Goal: Complete application form: Complete application form

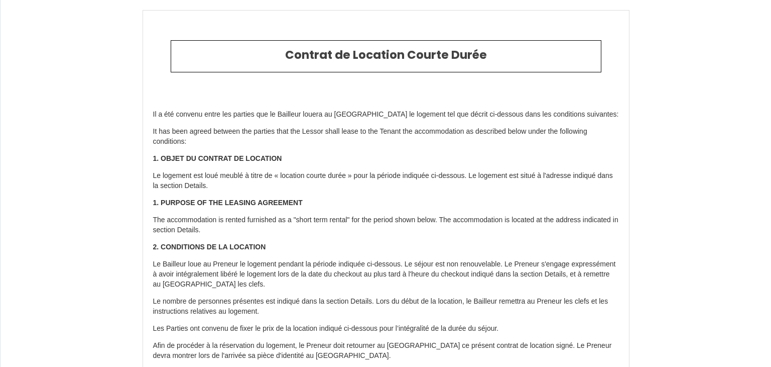
type input "6501075"
type input "Les trois Terrasses SPA et Sauna"
type input "8 ruelle pavé cousin le pont"
type input "89200"
type input "Avallon"
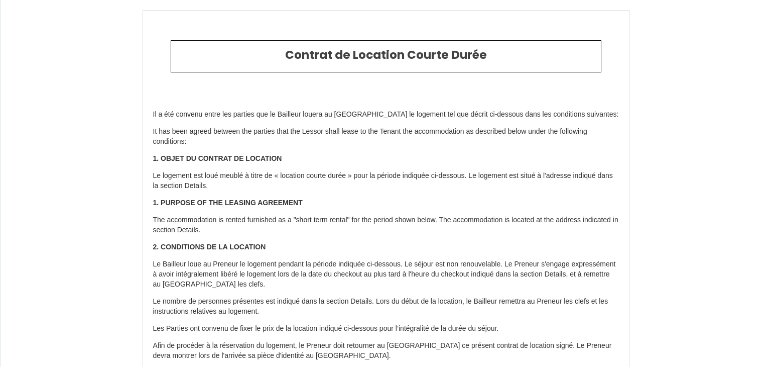
type input "[GEOGRAPHIC_DATA]"
type input "31 Fri October 2025"
type input "02 Sun November 2025"
type input "6"
type input "0"
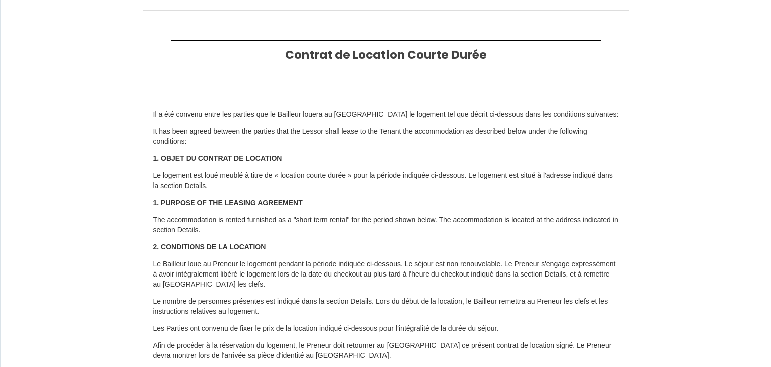
type input "500"
type input "Aurore & Romain"
type input "Laguerre"
type input "89200"
type input "Avallon"
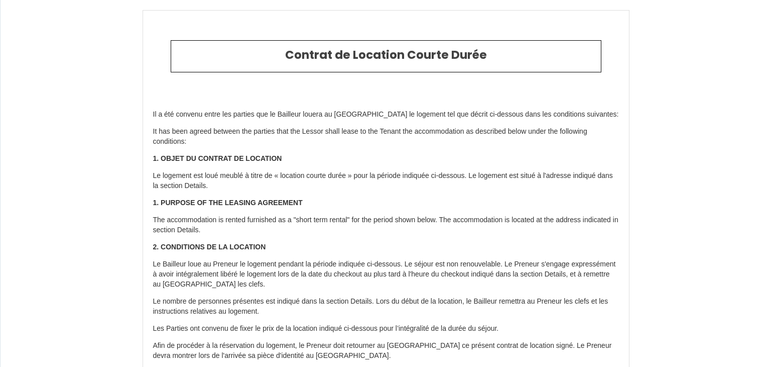
type input "[GEOGRAPHIC_DATA]"
type input "[EMAIL_ADDRESS][DOMAIN_NAME]"
type input "Ophelie"
type input "Veyre VIP"
select select
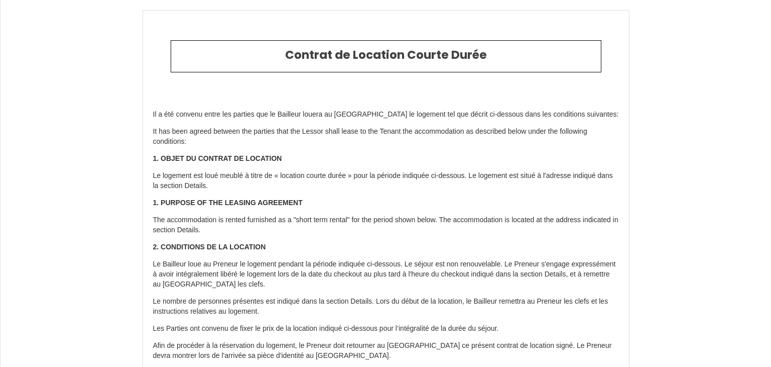
type input "aurorelaguerre79@gmail.coma"
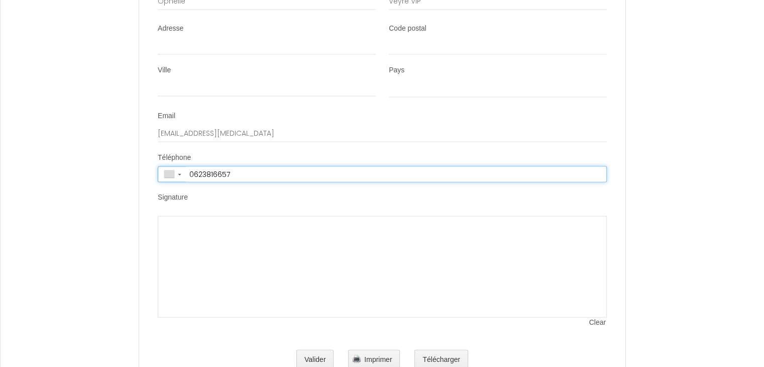
type input "+33 6 23 81 66 57"
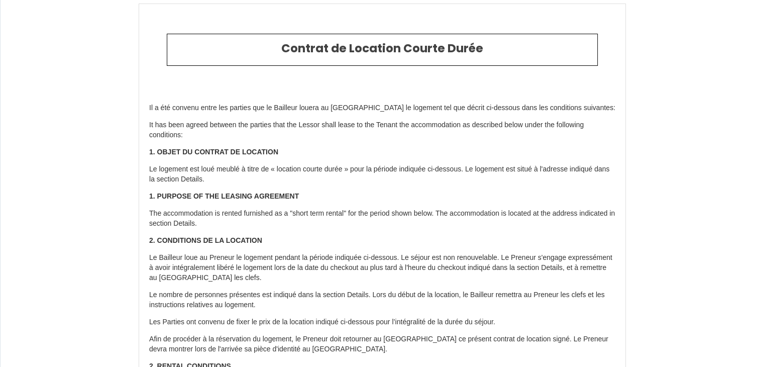
scroll to position [0, 0]
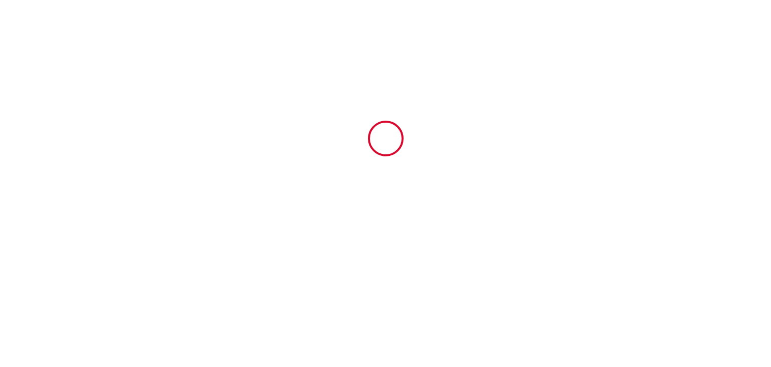
type input "6501075"
type input "Les trois Terrasses SPA et Sauna"
type input "8 ruelle pavé cousin le pont"
type input "89200"
type input "Avallon"
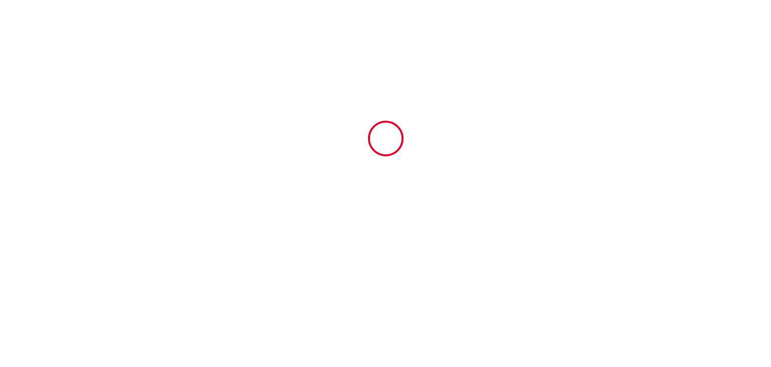
type input "[GEOGRAPHIC_DATA]"
type input "31 Fri October 2025"
type input "02 Sun November 2025"
type input "6"
type input "0"
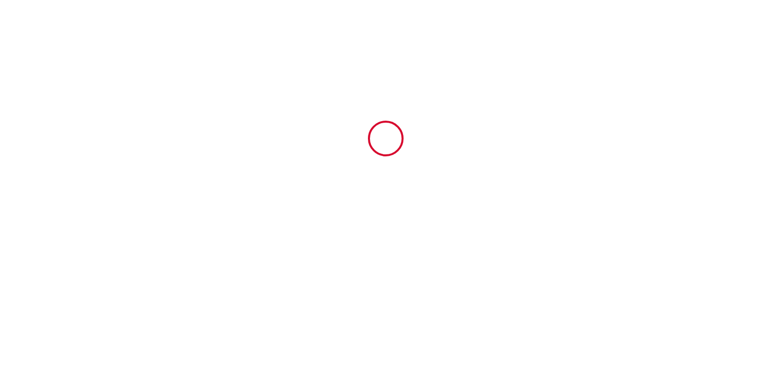
type input "500"
type input "Aurore & Romain"
type input "Laguerre"
type input "89200"
type input "Avallon"
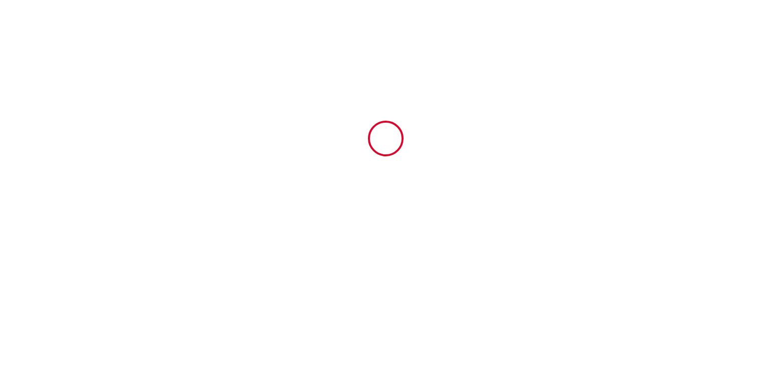
type input "[GEOGRAPHIC_DATA]"
type input "[EMAIL_ADDRESS][DOMAIN_NAME]"
type input "Ophelie"
type input "Veyre VIP"
type input "aurorelaguerre79@gmail.coma"
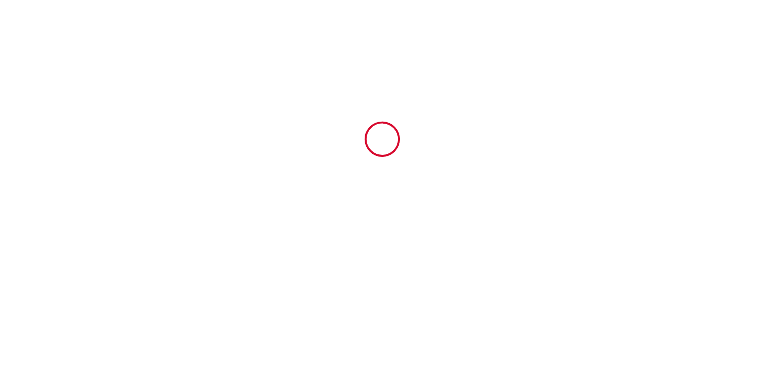
scroll to position [2171, 0]
type input "+33 6 23 81 66 57"
select select
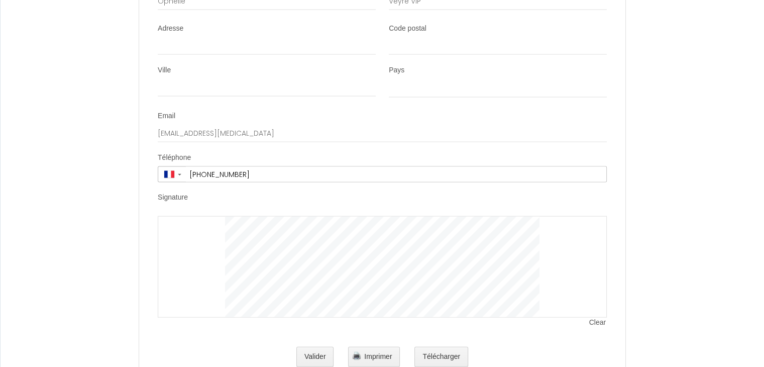
click at [599, 327] on span "Clear" at bounding box center [598, 322] width 18 height 10
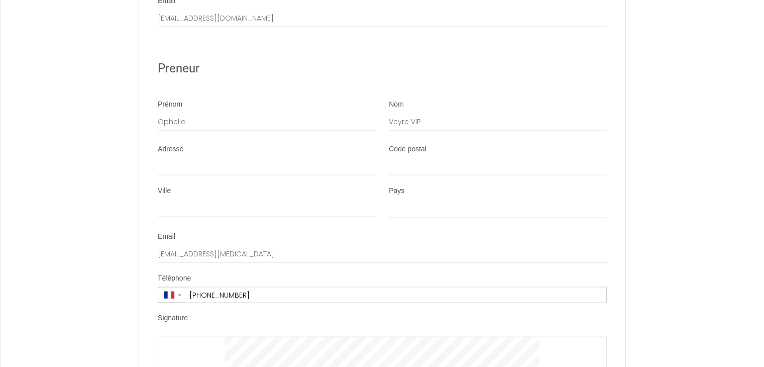
scroll to position [2021, 0]
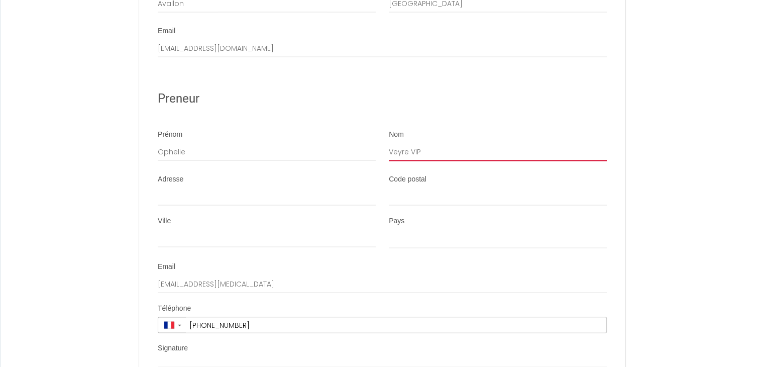
click at [448, 161] on input "Veyre VIP" at bounding box center [498, 152] width 218 height 18
type input "Veyre VI"
select select
type input "Veyre V"
select select
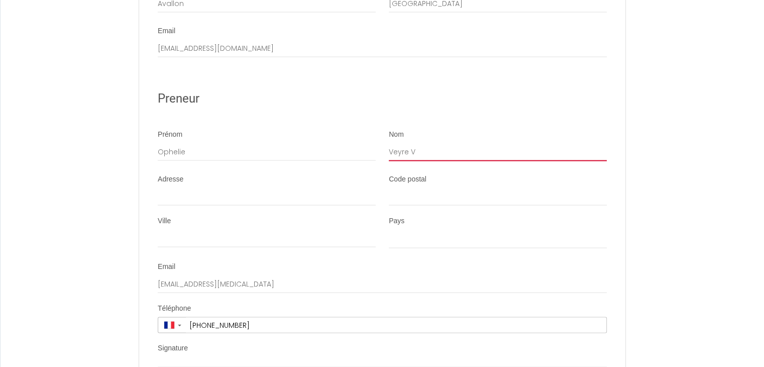
type input "Veyre"
select select
type input "Veyre -"
select select
type input "Veyre -"
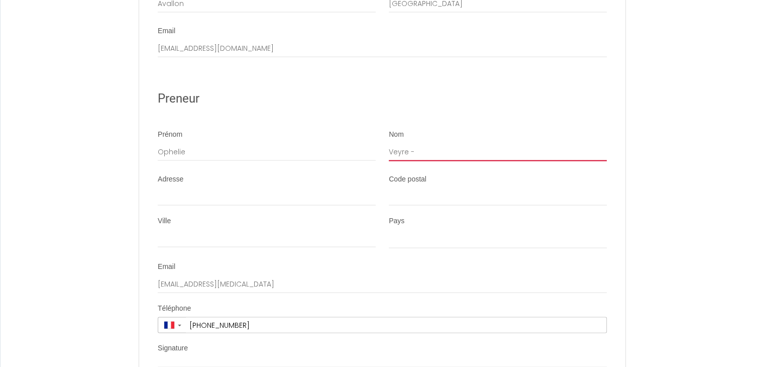
select select
type input "Veyre - V"
select select
type input "Veyre - VI"
select select
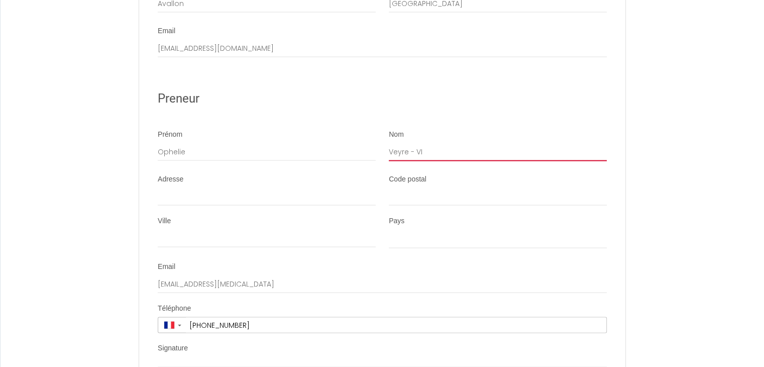
type input "Veyre - VIP"
select select
type input "Veyre - VIP"
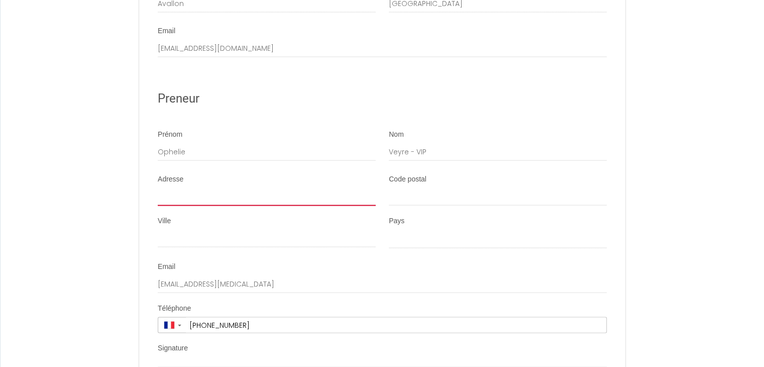
click at [356, 206] on input "Adresse" at bounding box center [267, 197] width 218 height 18
paste input "78 rue benoit Gélibert"
type input "78 rue benoit Gélibert"
select select
type input "78 rue benoit Gélibert"
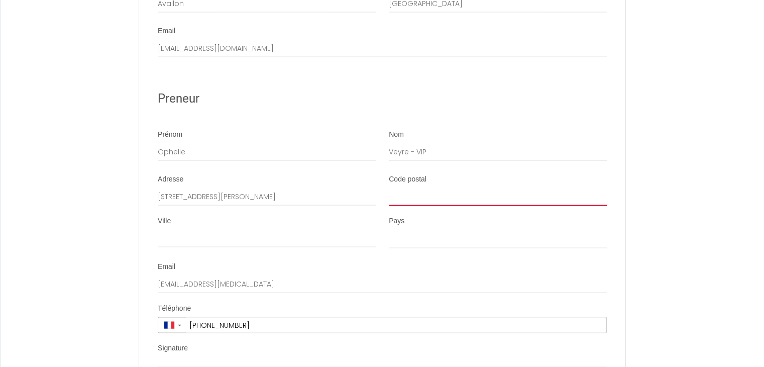
click at [404, 206] on input "Code postal" at bounding box center [498, 197] width 218 height 18
paste input "69700 Echalas"
type input "69700 Echalas"
select select
type input "69700 Echalas"
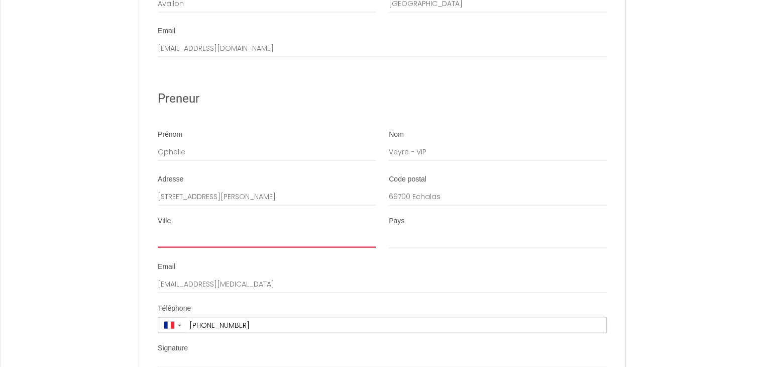
click at [218, 246] on input "Ville" at bounding box center [267, 238] width 218 height 18
type input "E"
select select
type input "Ec"
select select
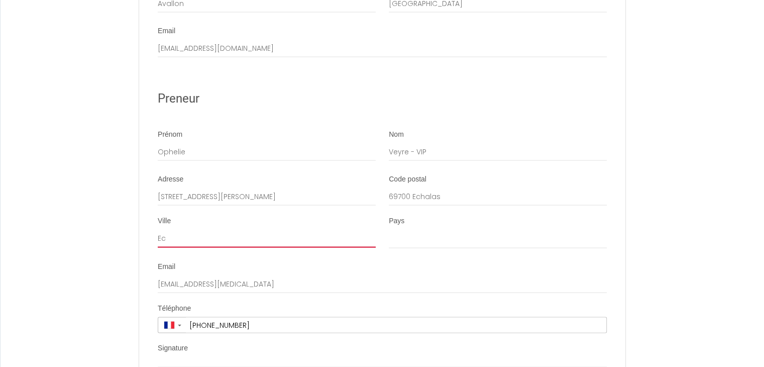
type input "Eca"
select select
type input "Ecal"
select select
type input "Eca"
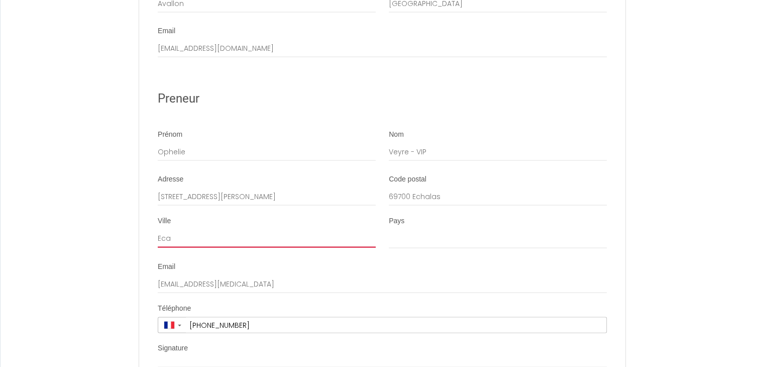
select select
type input "Ec"
select select
type input "Ech"
select select
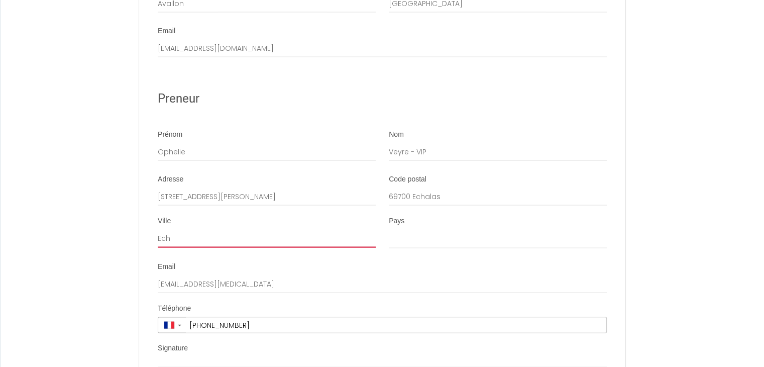
type input "Echa"
select select
type input "Echal"
select select
type input "Echala"
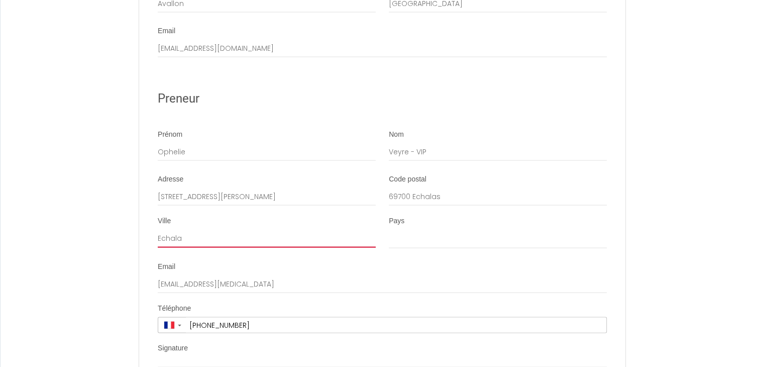
select select
type input "Echalas"
select select
type input "Echalas"
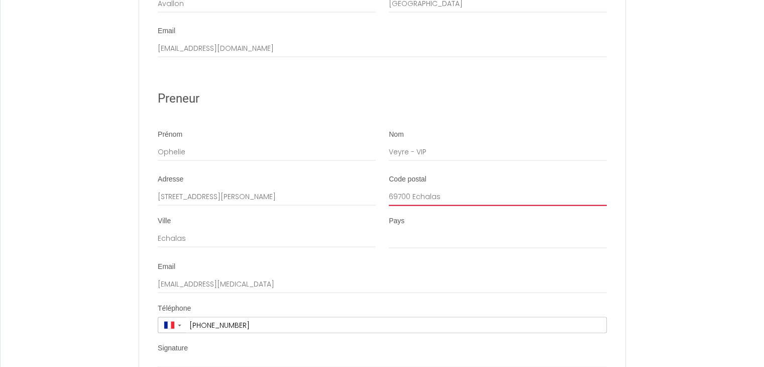
click at [455, 199] on input "69700 Echalas" at bounding box center [498, 197] width 218 height 18
type input "69700 Echala"
select select
type input "69700 Echal"
select select
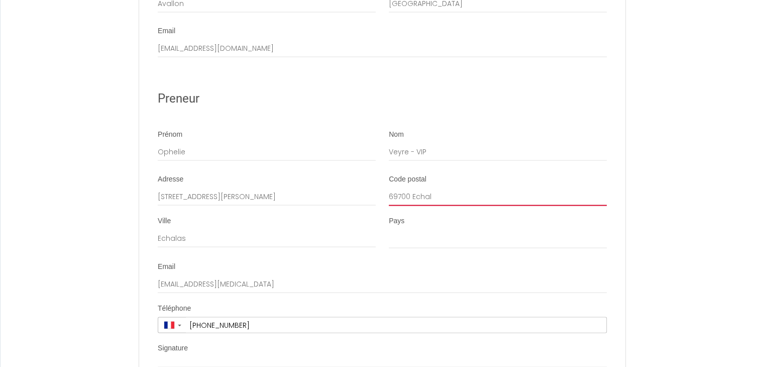
type input "69700 Echa"
select select
type input "69700 Ech"
select select
type input "69700 Ec"
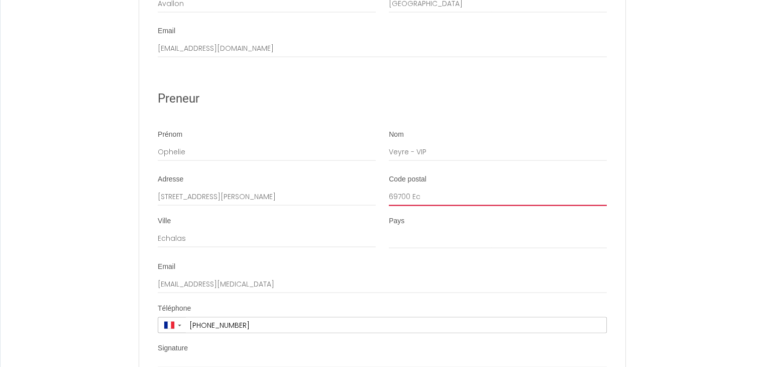
select select
type input "69700 E"
select select
type input "69700"
select select
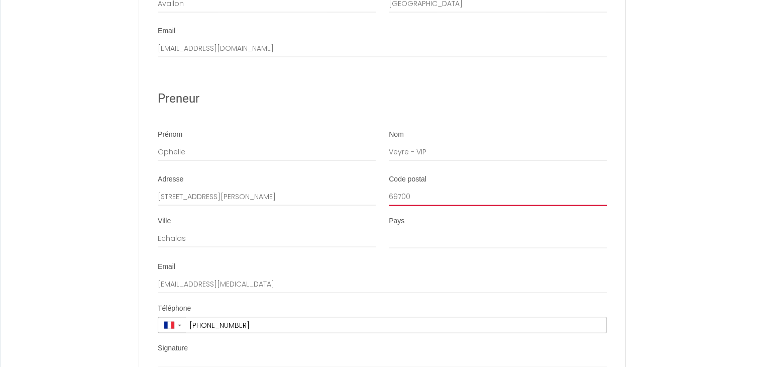
type input "69700"
select select
type input "69700"
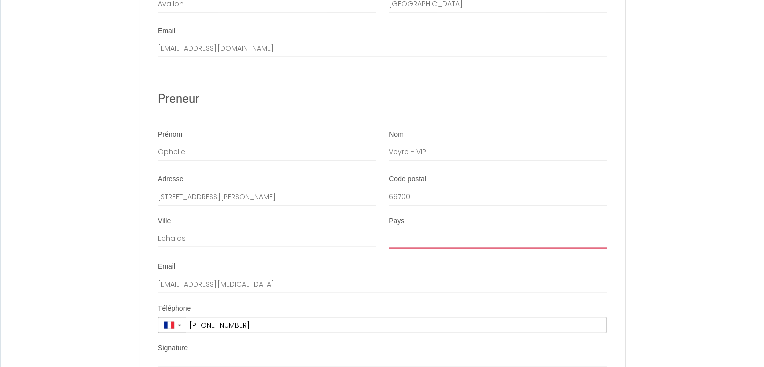
click at [422, 249] on select "France Portugal Afghanistan Albania Algeria American Samoa Andorra Angola Angui…" at bounding box center [498, 238] width 218 height 19
click at [389, 239] on select "France Portugal Afghanistan Albania Algeria American Samoa Andorra Angola Angui…" at bounding box center [498, 238] width 218 height 19
select select "FR"
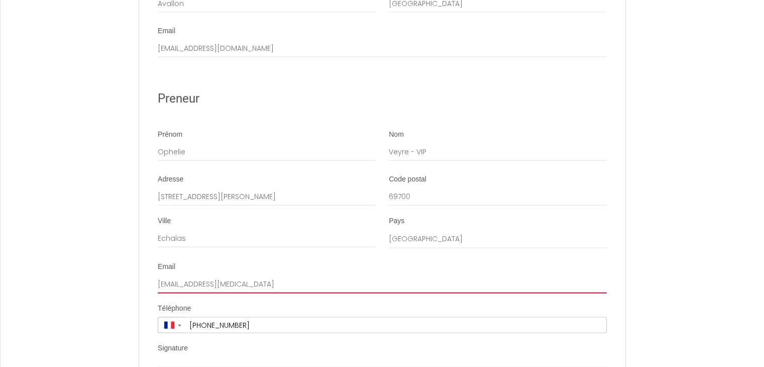
click at [305, 293] on input "aurorelaguerre79@gmail.coma" at bounding box center [382, 284] width 449 height 18
drag, startPoint x: 305, startPoint y: 298, endPoint x: 109, endPoint y: 287, distance: 196.7
paste input "veyre.ophelie93@gmail.com"
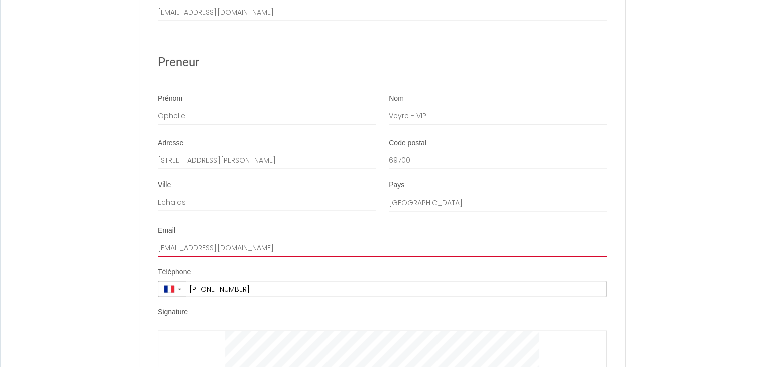
scroll to position [2171, 0]
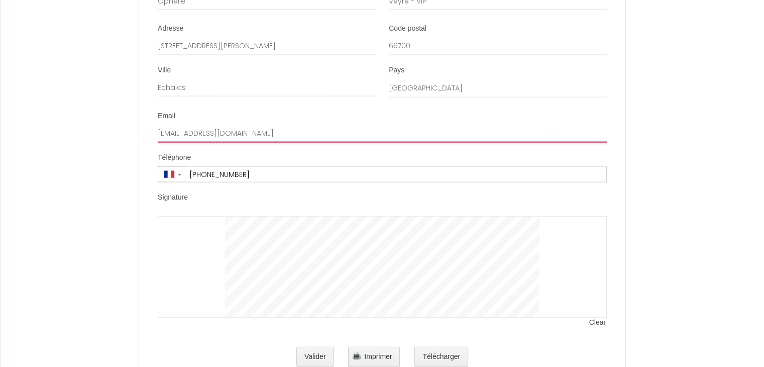
type input "veyre.ophelie93@gmail.com"
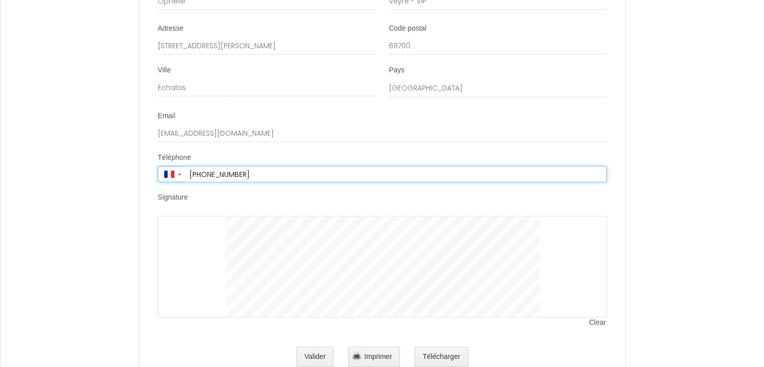
drag, startPoint x: 277, startPoint y: 179, endPoint x: 186, endPoint y: 186, distance: 91.2
click at [186, 182] on input "+33 6 23 81 66 57" at bounding box center [396, 174] width 420 height 15
paste input "06 30 00 66 25"
type input "+33 6 30 00 66 25"
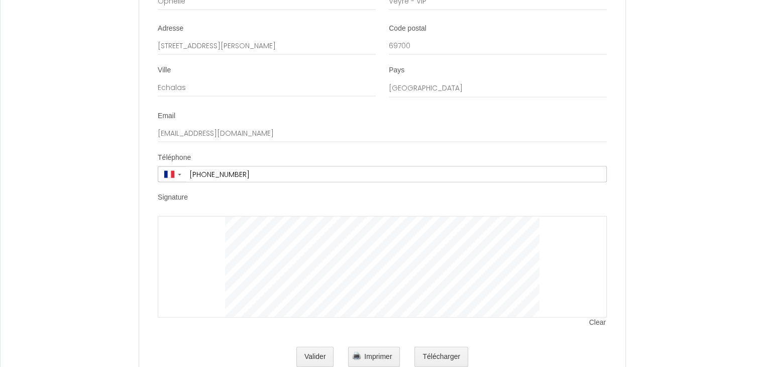
click at [212, 276] on div at bounding box center [382, 266] width 449 height 101
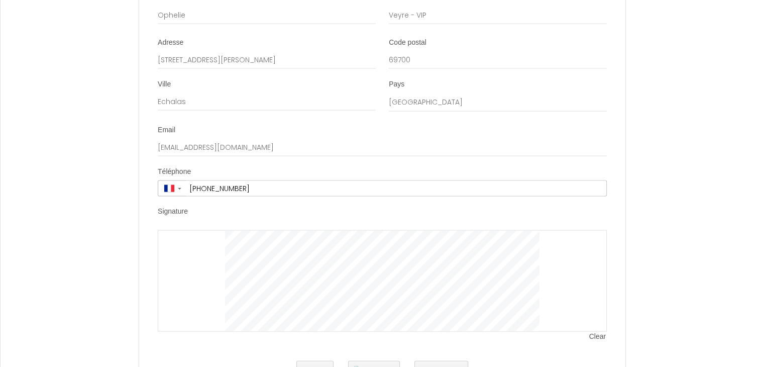
scroll to position [2215, 0]
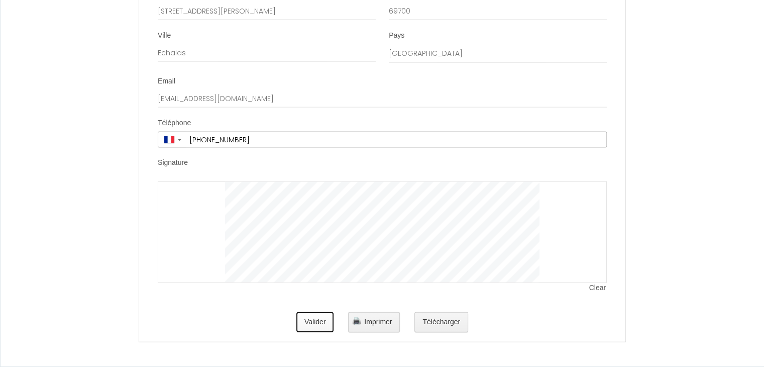
click at [317, 327] on button "Valider" at bounding box center [315, 322] width 38 height 20
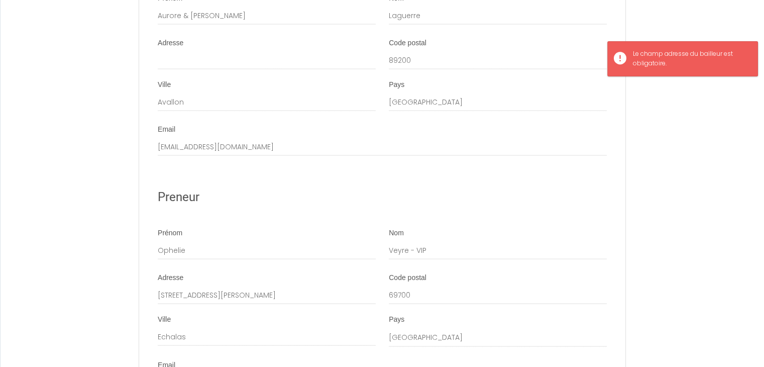
scroll to position [1913, 0]
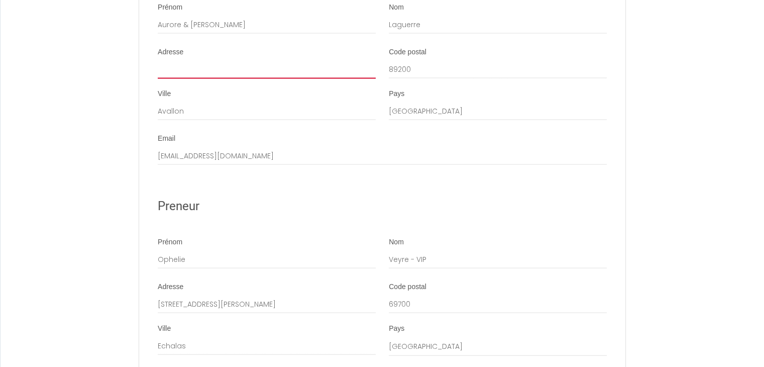
click at [275, 79] on input "Adresse" at bounding box center [267, 70] width 218 height 18
type input "9 ROUTE DE LYON"
drag, startPoint x: 221, startPoint y: 81, endPoint x: 142, endPoint y: 83, distance: 79.9
click at [142, 83] on li "Adresse 9 ROUTE DE LYON Code postal 89200 Ville Avallon Pays France" at bounding box center [382, 88] width 485 height 83
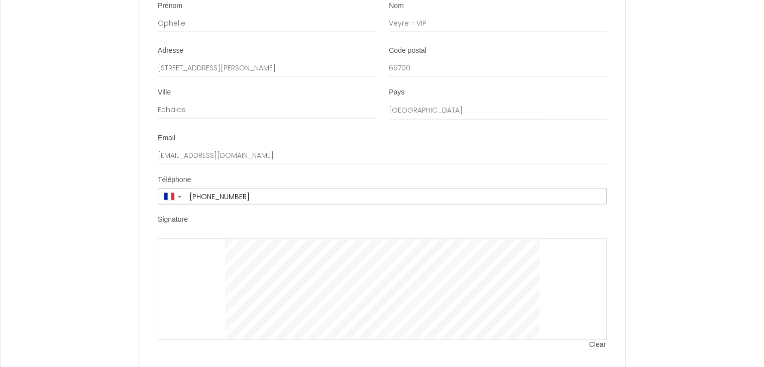
scroll to position [2215, 0]
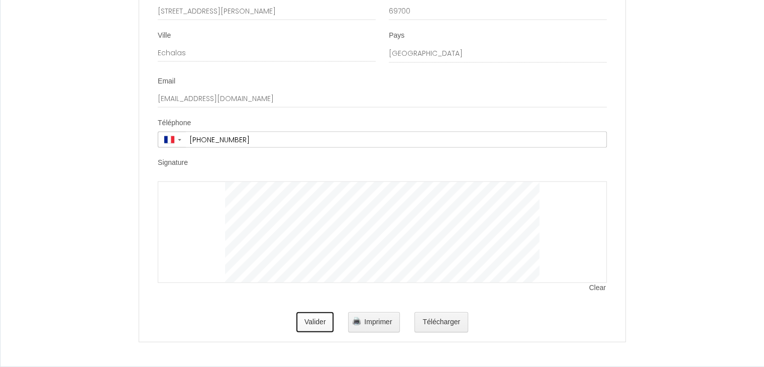
click at [318, 316] on button "Valider" at bounding box center [315, 322] width 38 height 20
click at [445, 321] on button "Télécharger" at bounding box center [441, 322] width 54 height 20
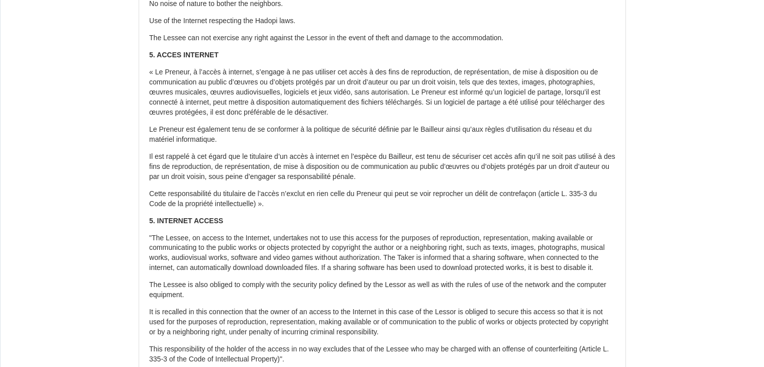
scroll to position [753, 0]
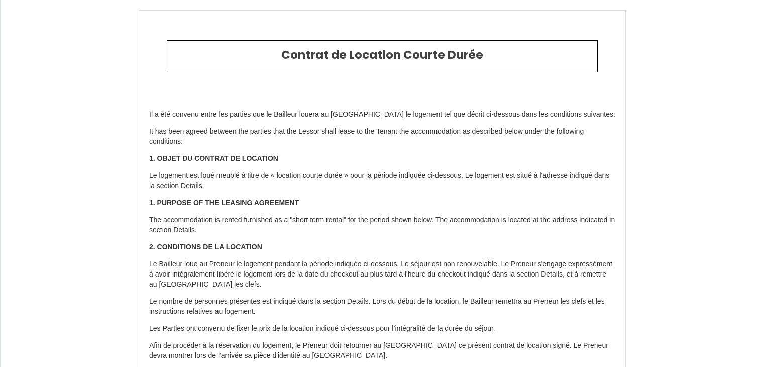
scroll to position [2530, 0]
select select
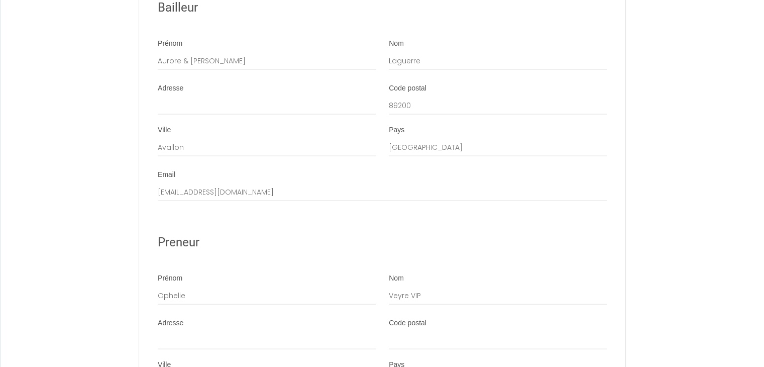
scroll to position [1972, 0]
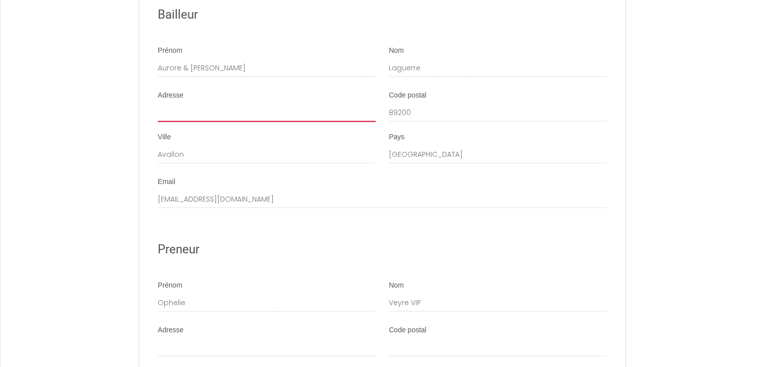
click at [329, 116] on input "Adresse" at bounding box center [267, 113] width 218 height 18
type input "9 ROUTE DE LYON"
type input "Aurore Laguerre"
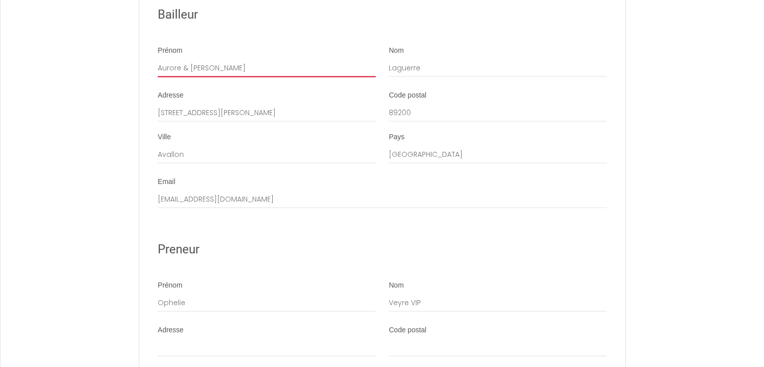
type input "Aurore"
type input "AVALLON"
select select
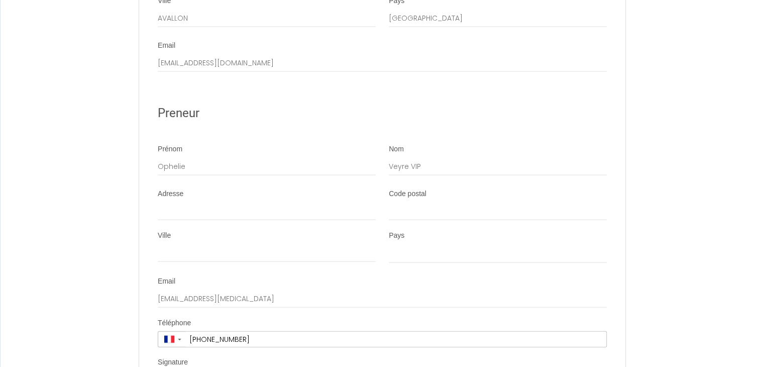
scroll to position [2123, 0]
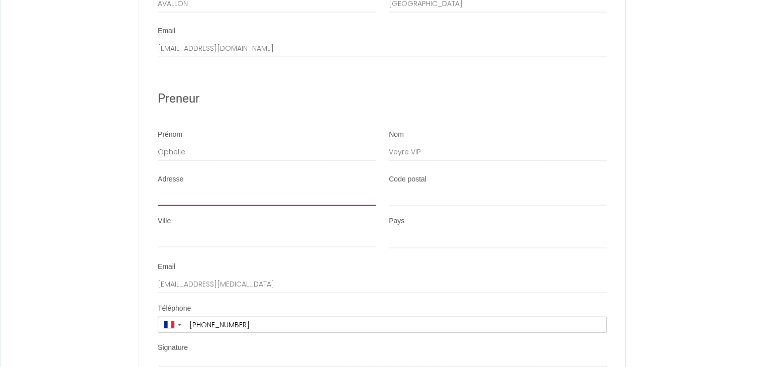
click at [320, 198] on input "Adresse" at bounding box center [267, 196] width 218 height 18
paste input "78 rue benoit Gélibert 69700 Echalas 06 30 00 66 25"
type input "78 rue benoit Gélibert 69700 Echalas 06 30 00 66 25"
select select
type input "78 rue benoit Gélibert 69700 Echalas 06 30 00 66 25"
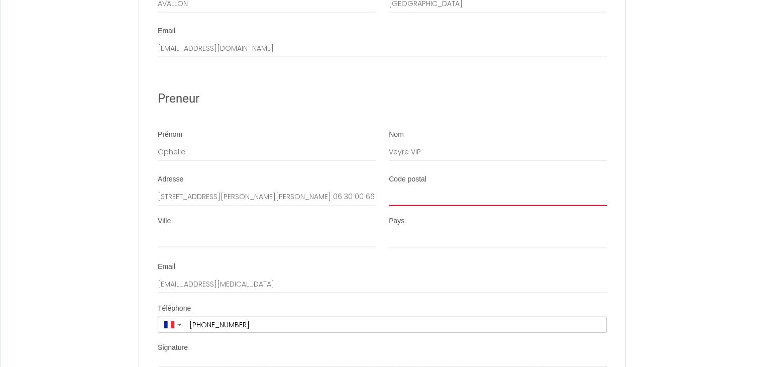
click at [457, 205] on input "Code postal" at bounding box center [498, 196] width 218 height 18
paste input "78 rue benoit Gélibert 69700 Echalas 06 30 00 66 25"
type input "78 rue benoit Gélibert 69700 Echalas 06 30 00 66 25"
select select
drag, startPoint x: 467, startPoint y: 203, endPoint x: 374, endPoint y: 207, distance: 92.5
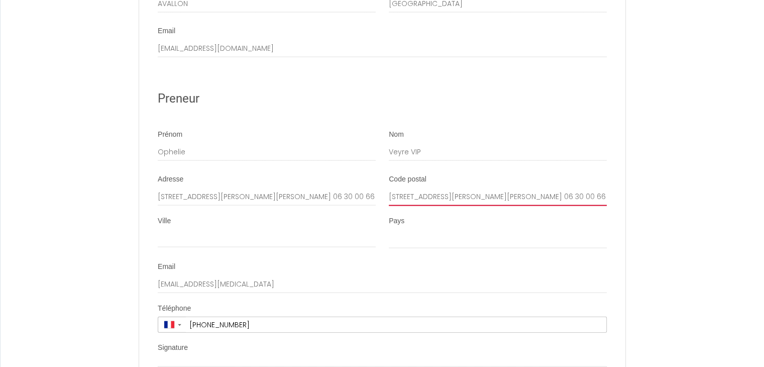
click at [374, 207] on div "Adresse 78 rue benoit Gélibert 69700 Echalas 06 30 00 66 25 Code postal 78 rue …" at bounding box center [382, 195] width 462 height 42
type input "69700 Echalas 06 30 00 66 25"
select select
drag, startPoint x: 519, startPoint y: 205, endPoint x: 409, endPoint y: 203, distance: 110.0
click at [409, 203] on input "69700 Echalas 06 30 00 66 25" at bounding box center [498, 196] width 218 height 18
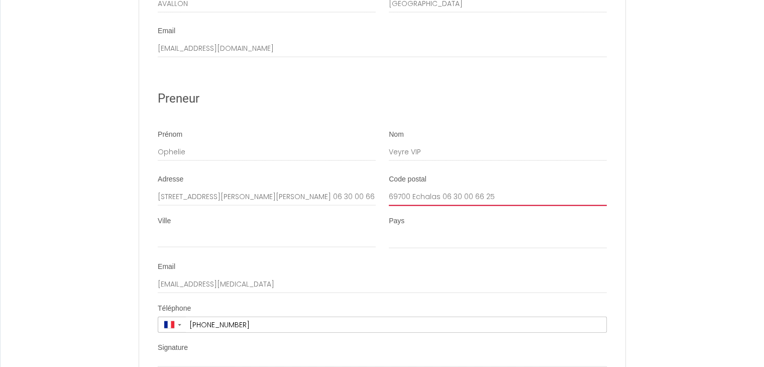
type input "69700"
select select
type input "69700"
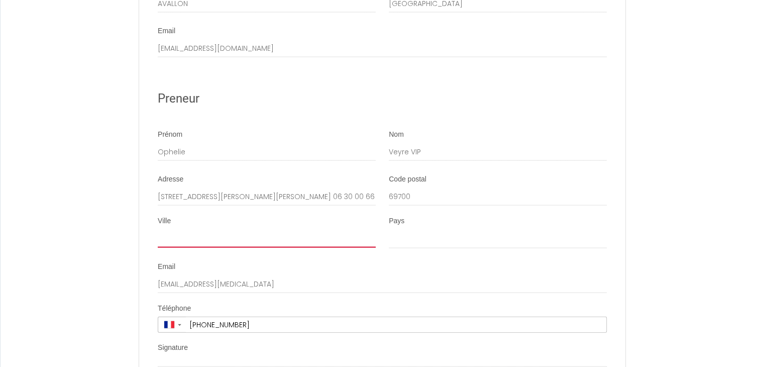
click at [294, 246] on input "Ville" at bounding box center [267, 238] width 218 height 18
paste input "78 rue benoit Gélibert 69700 Echalas 06 30 00 66 25"
type input "78 rue benoit Gélibert 69700 Echalas 06 30 00 66 25"
select select
drag, startPoint x: 354, startPoint y: 250, endPoint x: 284, endPoint y: 248, distance: 69.8
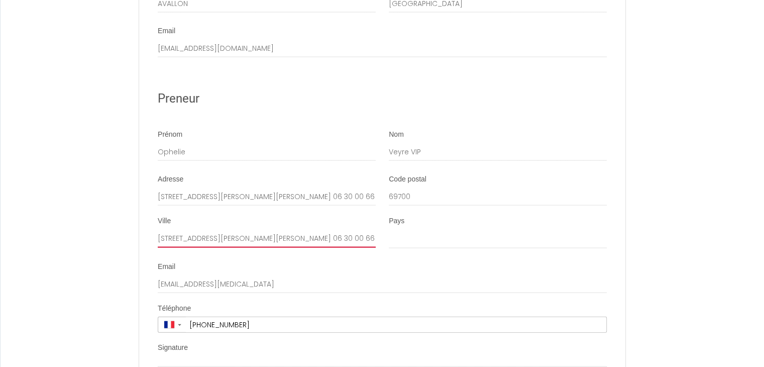
click at [284, 247] on input "78 rue benoit Gélibert 69700 Echalas 06 30 00 66 25" at bounding box center [267, 238] width 218 height 18
type input "78 rue benoit Gélibert 69700 Echalas"
select select
drag, startPoint x: 253, startPoint y: 246, endPoint x: 120, endPoint y: 247, distance: 133.1
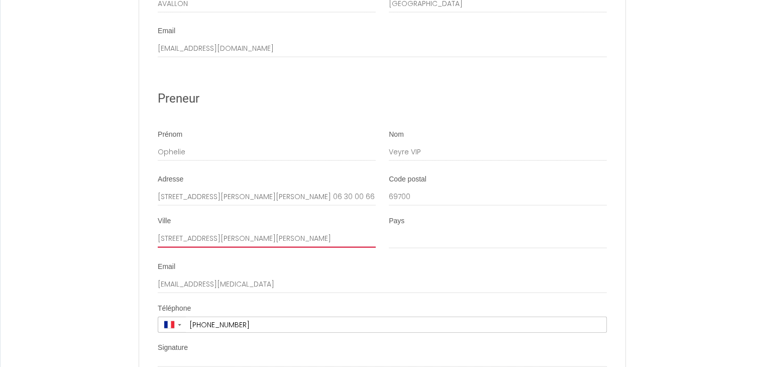
type input "Echalas"
select select
type input "Echalas"
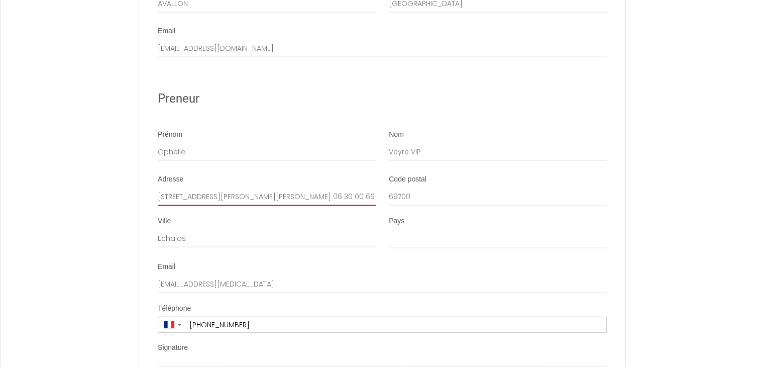
drag, startPoint x: 233, startPoint y: 208, endPoint x: 342, endPoint y: 201, distance: 109.7
click at [342, 201] on input "78 rue benoit Gélibert 69700 Echalas 06 30 00 66 25" at bounding box center [267, 196] width 218 height 18
type input "78 rue benoit Gélibert"
select select
type input "78 rue benoit Gélibert"
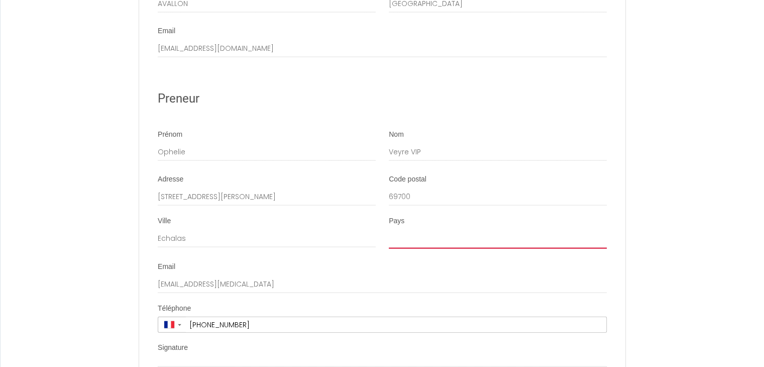
click at [430, 248] on select "France Portugal Afghanistan Albania Algeria American Samoa Andorra Angola Angui…" at bounding box center [498, 238] width 218 height 19
click at [389, 238] on select "France Portugal Afghanistan Albania Algeria American Samoa Andorra Angola Angui…" at bounding box center [498, 238] width 218 height 19
select select "FR"
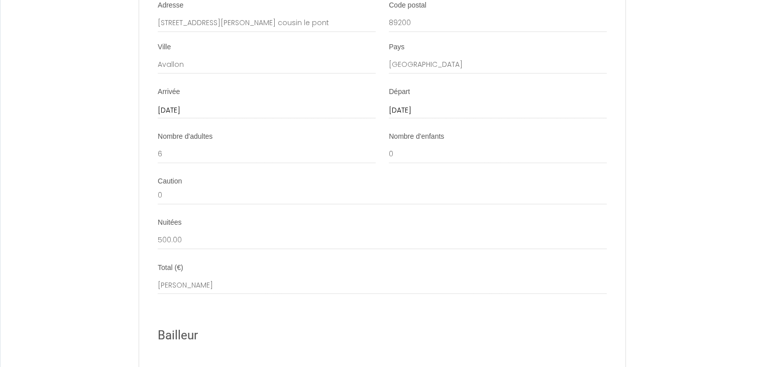
scroll to position [1721, 0]
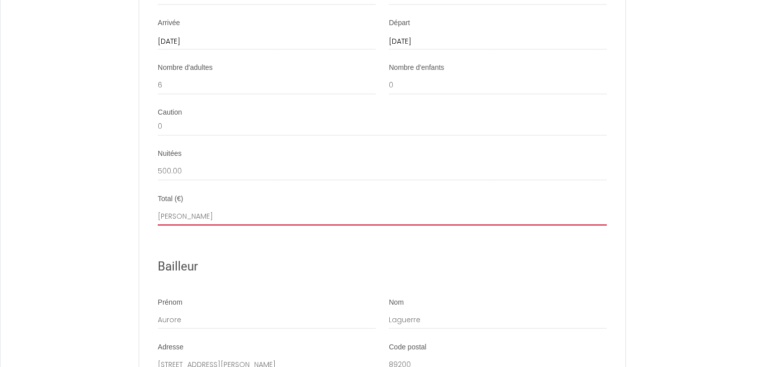
drag, startPoint x: 273, startPoint y: 225, endPoint x: 262, endPoint y: 224, distance: 11.6
click at [273, 225] on input "Aurore Laguerre" at bounding box center [382, 216] width 449 height 18
drag, startPoint x: 232, startPoint y: 224, endPoint x: 129, endPoint y: 219, distance: 103.1
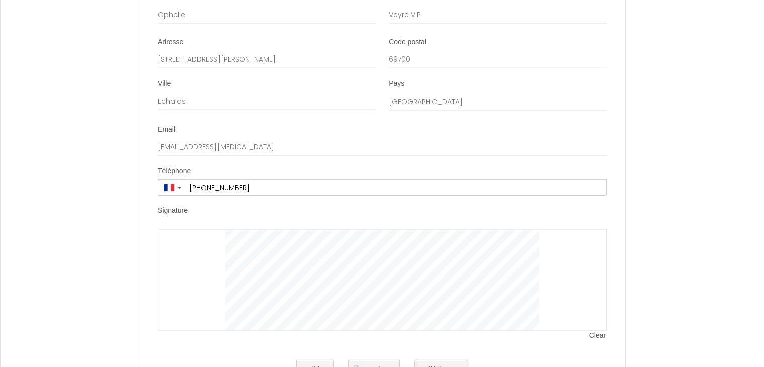
scroll to position [2317, 0]
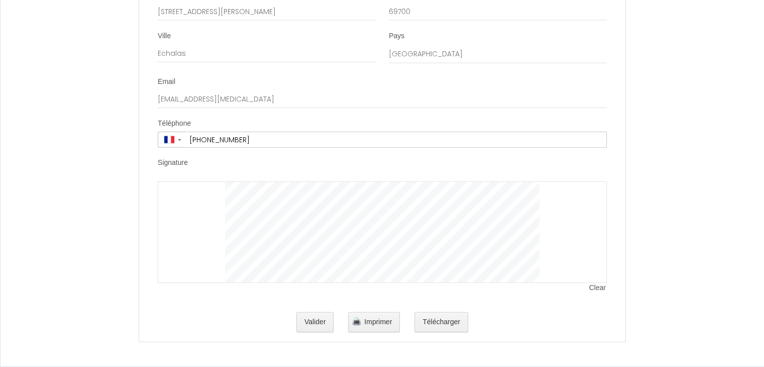
type input "500.00€"
click at [320, 320] on button "Valider" at bounding box center [315, 322] width 38 height 20
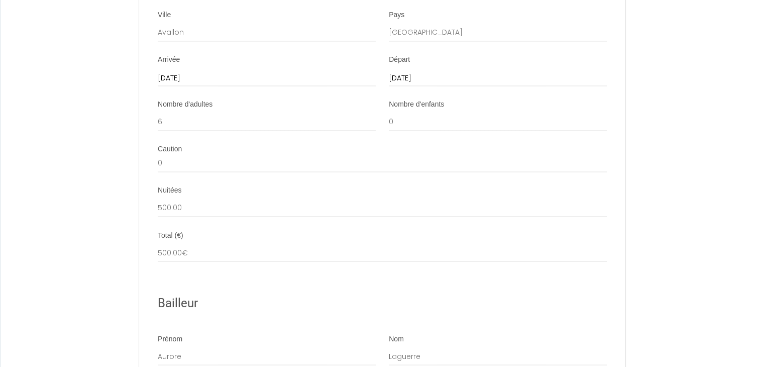
scroll to position [1714, 0]
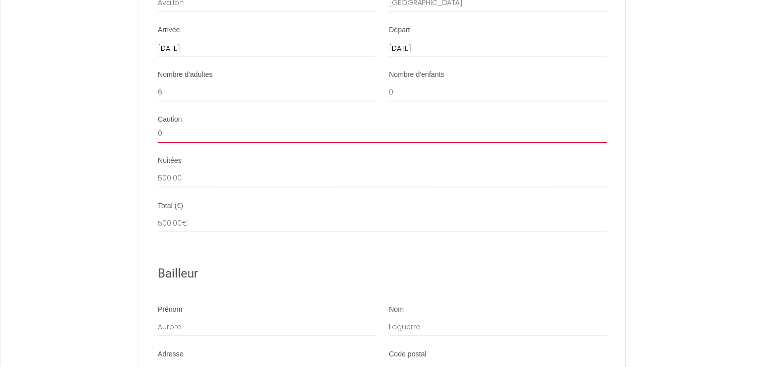
click at [418, 142] on input "0" at bounding box center [382, 134] width 449 height 18
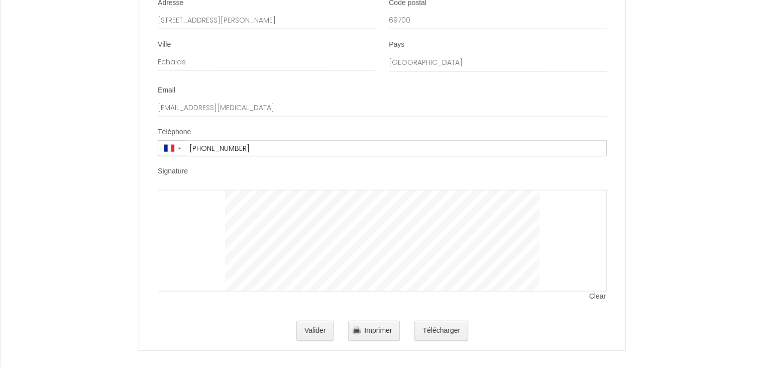
scroll to position [2317, 0]
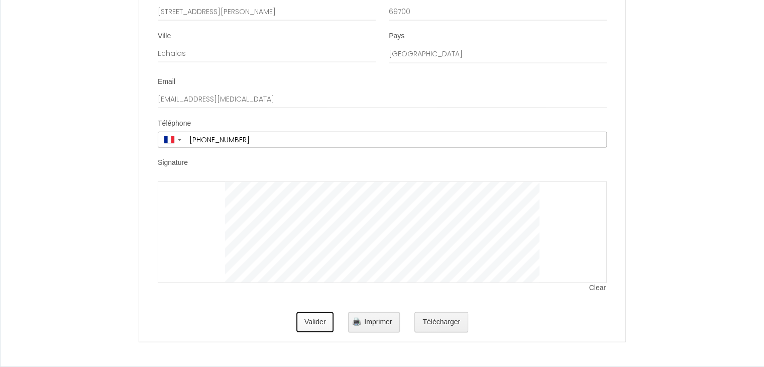
click at [321, 321] on button "Valider" at bounding box center [315, 322] width 38 height 20
click at [445, 315] on button "Télécharger" at bounding box center [441, 322] width 54 height 20
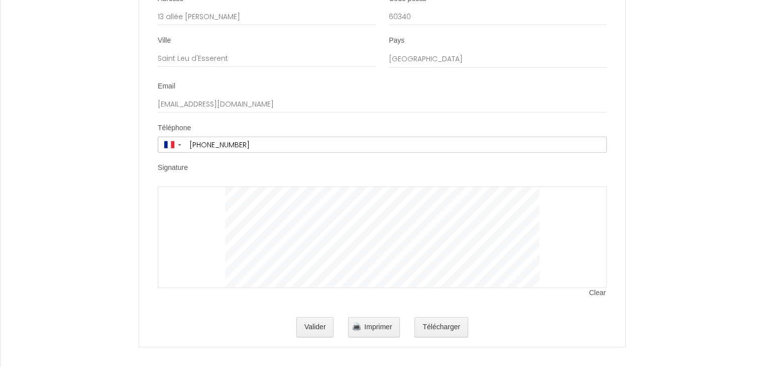
scroll to position [2573, 0]
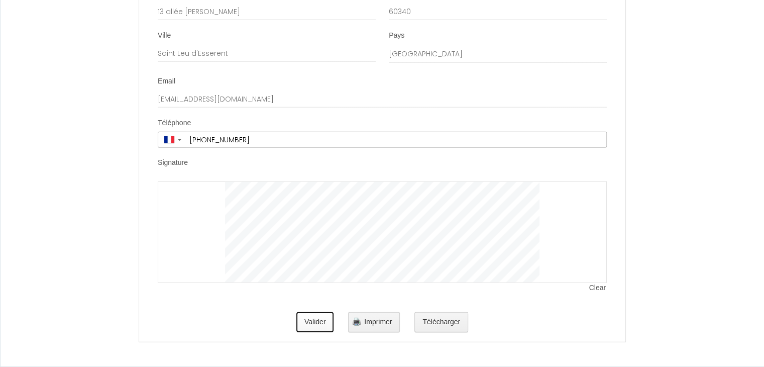
click at [318, 323] on button "Valider" at bounding box center [315, 322] width 38 height 20
click at [444, 324] on button "Télécharger" at bounding box center [441, 322] width 54 height 20
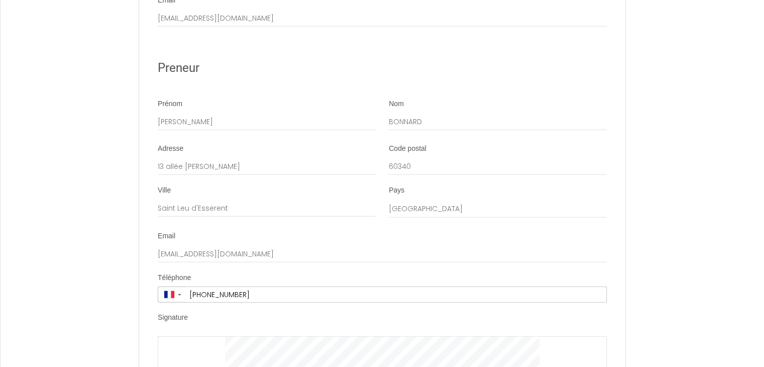
scroll to position [2511, 0]
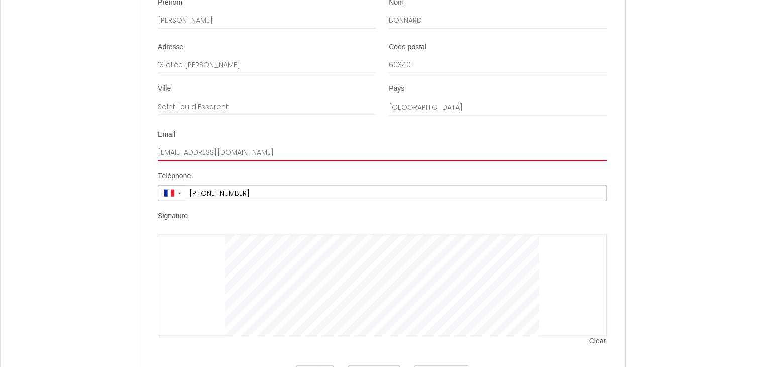
drag, startPoint x: 247, startPoint y: 167, endPoint x: 159, endPoint y: 156, distance: 89.1
click at [159, 156] on input "[EMAIL_ADDRESS][DOMAIN_NAME]" at bounding box center [382, 152] width 449 height 18
